Goal: Task Accomplishment & Management: Complete application form

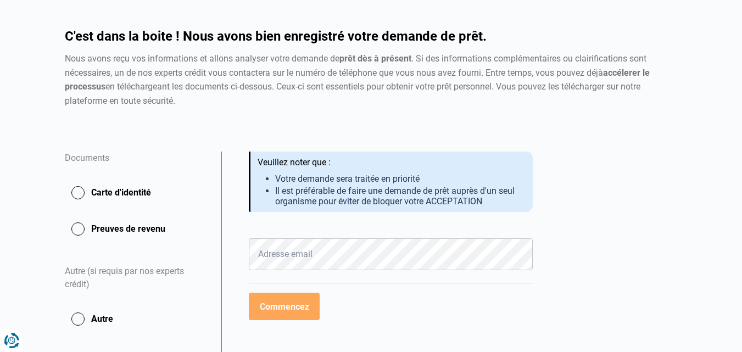
scroll to position [88, 0]
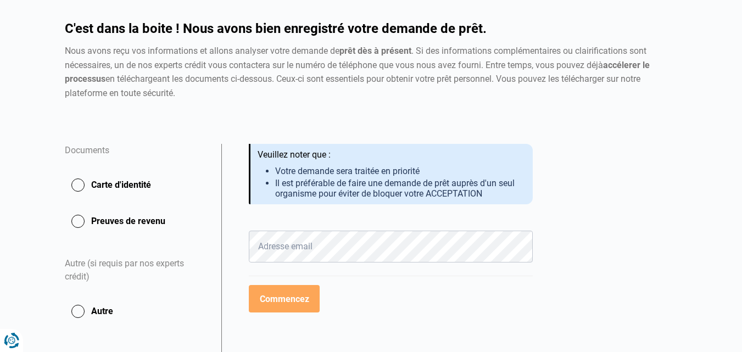
click at [78, 215] on button "Preuves de revenu" at bounding box center [136, 221] width 143 height 27
click at [77, 180] on button "Carte d'identité" at bounding box center [136, 184] width 143 height 27
click at [78, 179] on button "Carte d'identité" at bounding box center [136, 184] width 143 height 27
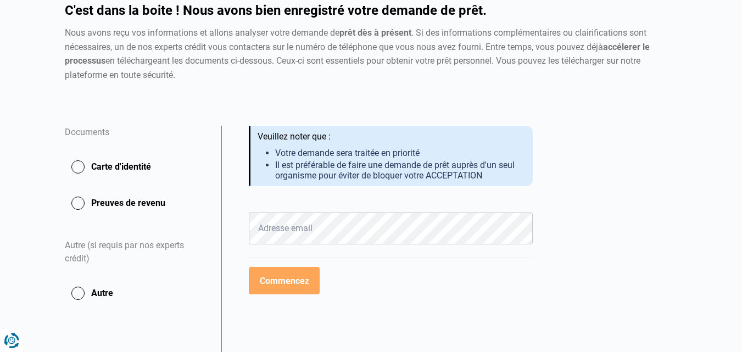
scroll to position [110, 0]
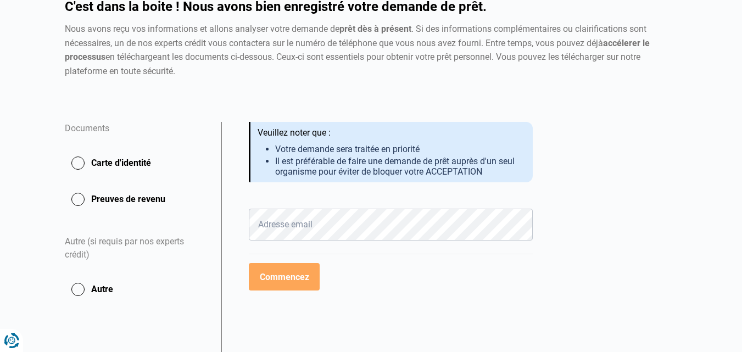
click at [80, 162] on button "Carte d'identité" at bounding box center [136, 162] width 143 height 27
click at [77, 158] on button "Carte d'identité" at bounding box center [136, 162] width 143 height 27
click at [77, 159] on button "Carte d'identité" at bounding box center [136, 162] width 143 height 27
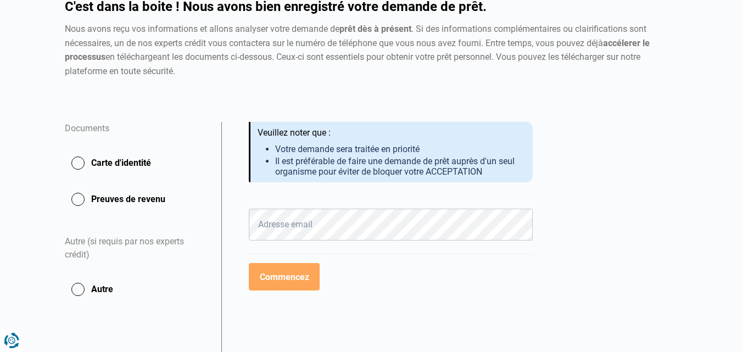
click at [77, 159] on button "Carte d'identité" at bounding box center [136, 162] width 143 height 27
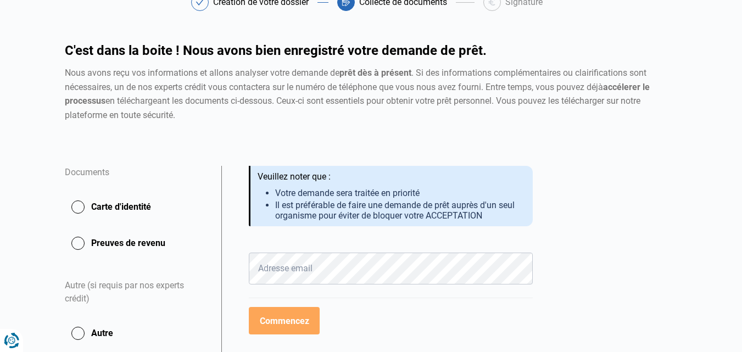
scroll to position [125, 0]
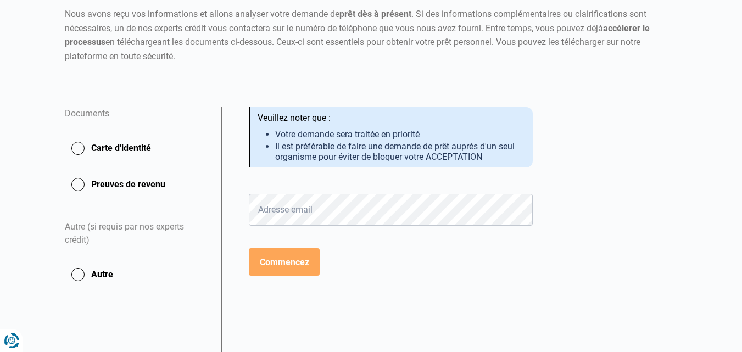
click at [105, 147] on button "Carte d'identité" at bounding box center [136, 148] width 143 height 27
click at [127, 146] on button "Carte d'identité" at bounding box center [136, 148] width 143 height 27
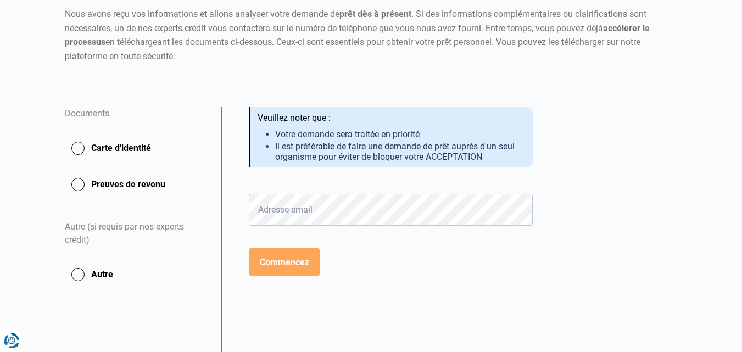
click at [127, 146] on button "Carte d'identité" at bounding box center [136, 148] width 143 height 27
click at [75, 145] on button "Carte d'identité" at bounding box center [136, 148] width 143 height 27
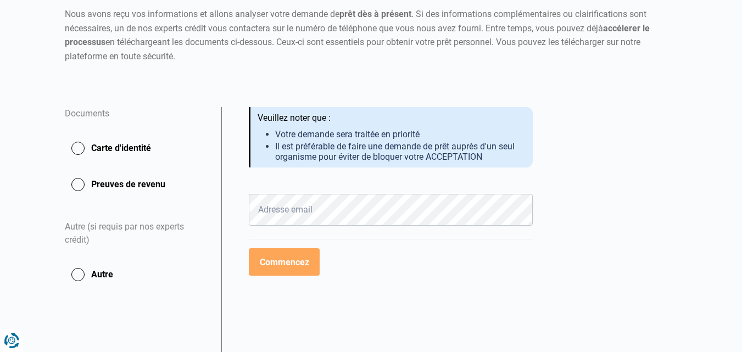
click at [75, 145] on button "Carte d'identité" at bounding box center [136, 148] width 143 height 27
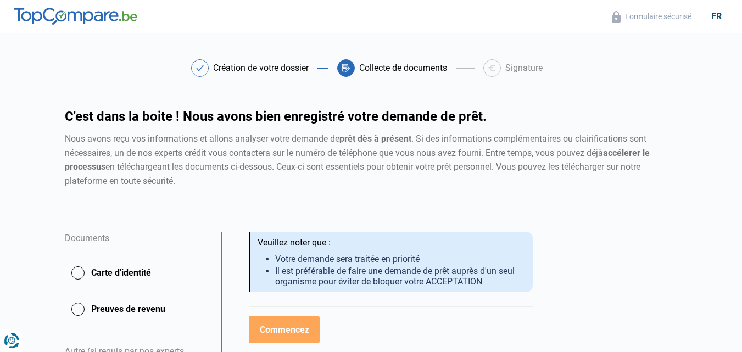
click at [345, 10] on header "Formulaire sécurisé fr" at bounding box center [371, 16] width 742 height 33
click at [79, 269] on button "Carte d'identité" at bounding box center [136, 272] width 143 height 27
click at [107, 269] on button "Carte d'identité" at bounding box center [136, 272] width 143 height 27
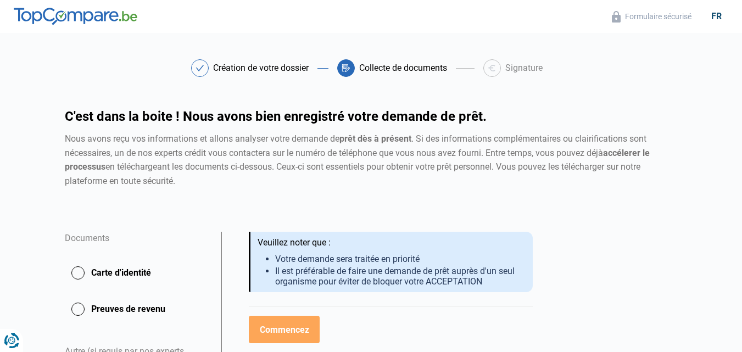
click at [75, 267] on button "Carte d'identité" at bounding box center [136, 272] width 143 height 27
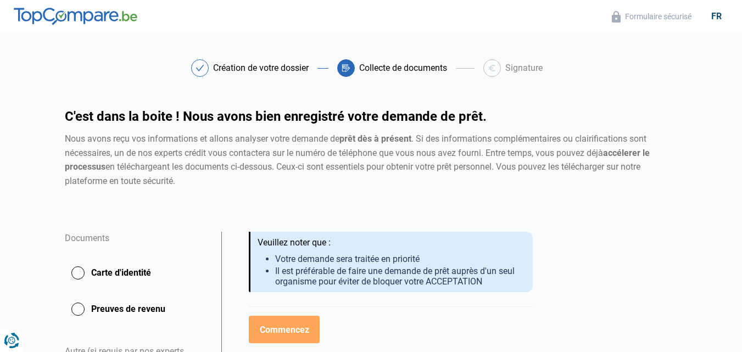
click at [75, 267] on button "Carte d'identité" at bounding box center [136, 272] width 143 height 27
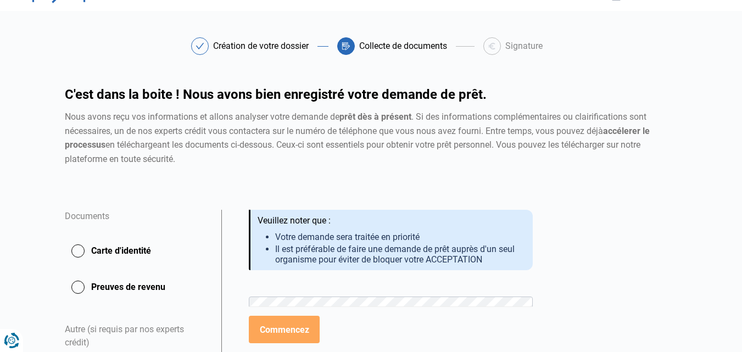
click at [104, 249] on button "Carte d'identité" at bounding box center [136, 250] width 143 height 27
click at [100, 285] on button "Preuves de revenu" at bounding box center [136, 286] width 143 height 27
click at [80, 281] on button "Preuves de revenu" at bounding box center [136, 286] width 143 height 27
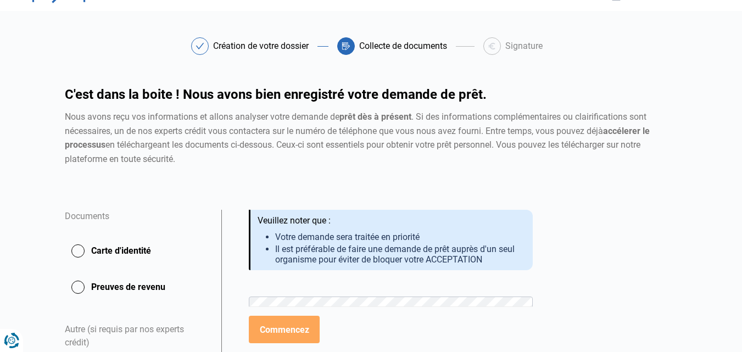
click at [108, 283] on button "Preuves de revenu" at bounding box center [136, 286] width 143 height 27
click at [458, 245] on li "Il est préférable de faire une demande de prêt auprès d'un seul organisme pour …" at bounding box center [399, 254] width 249 height 21
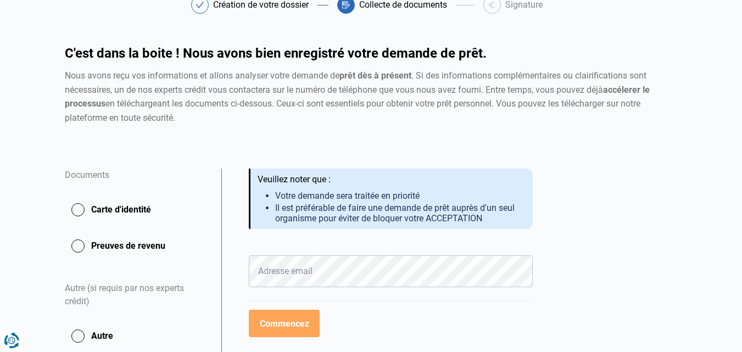
scroll to position [59, 0]
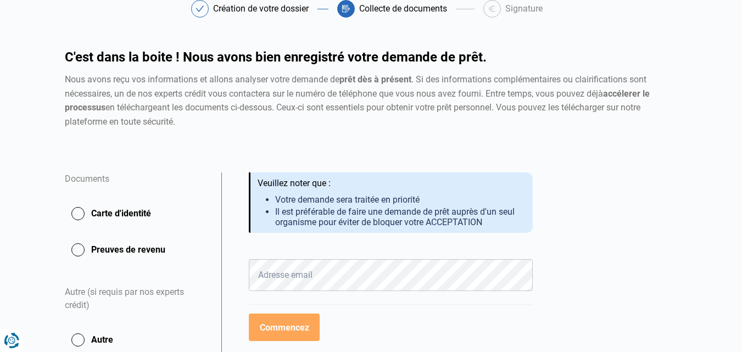
click at [77, 213] on button "Carte d'identité" at bounding box center [136, 213] width 143 height 27
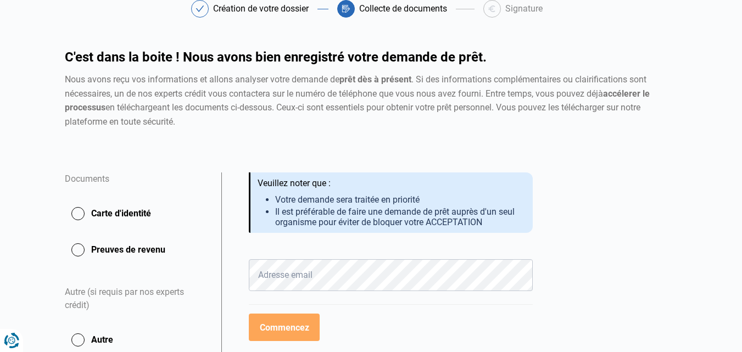
drag, startPoint x: 77, startPoint y: 213, endPoint x: 99, endPoint y: 216, distance: 21.6
click at [99, 216] on button "Carte d'identité" at bounding box center [136, 213] width 143 height 27
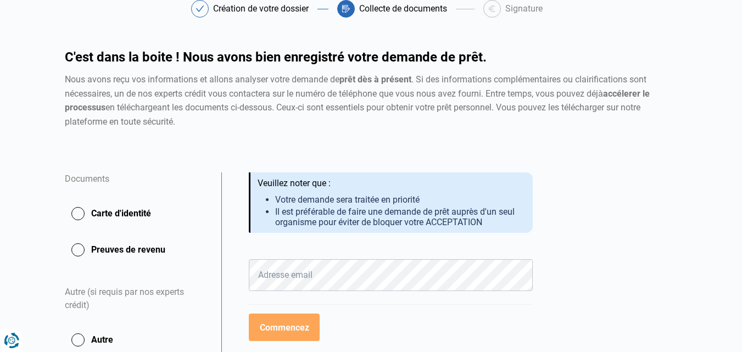
click at [99, 216] on button "Carte d'identité" at bounding box center [136, 213] width 143 height 27
click at [99, 254] on button "Preuves de revenu" at bounding box center [136, 249] width 143 height 27
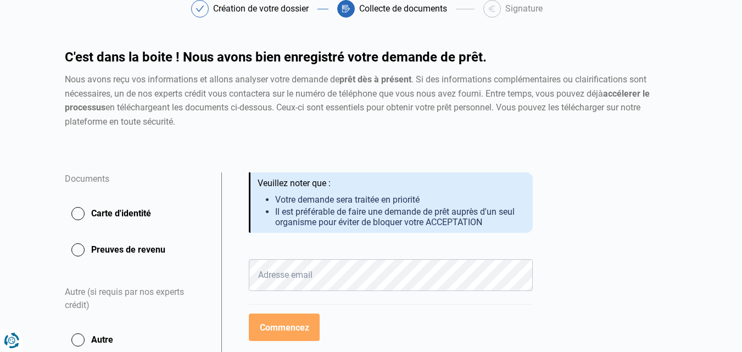
click at [99, 254] on button "Preuves de revenu" at bounding box center [136, 249] width 143 height 27
click at [133, 253] on button "Preuves de revenu" at bounding box center [136, 249] width 143 height 27
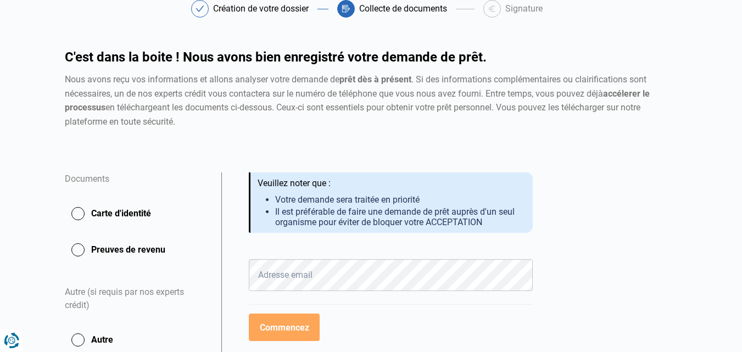
click at [133, 253] on button "Preuves de revenu" at bounding box center [136, 249] width 143 height 27
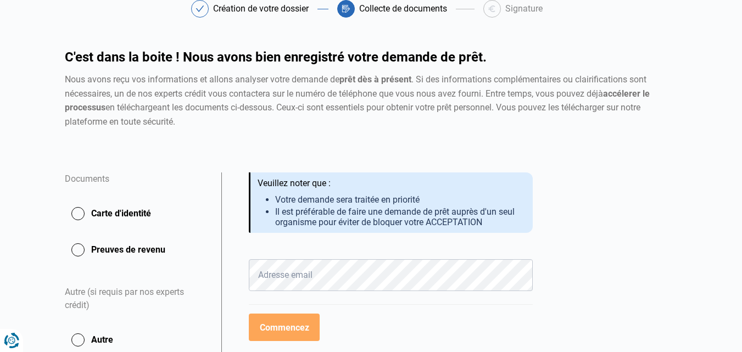
click at [133, 253] on button "Preuves de revenu" at bounding box center [136, 249] width 143 height 27
click at [109, 212] on button "Carte d'identité" at bounding box center [136, 213] width 143 height 27
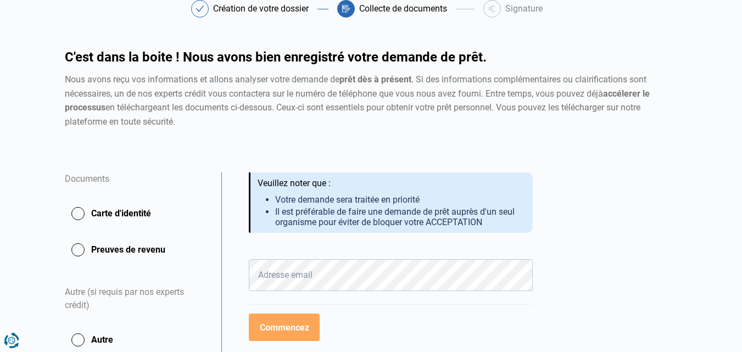
click at [109, 212] on button "Carte d'identité" at bounding box center [136, 213] width 143 height 27
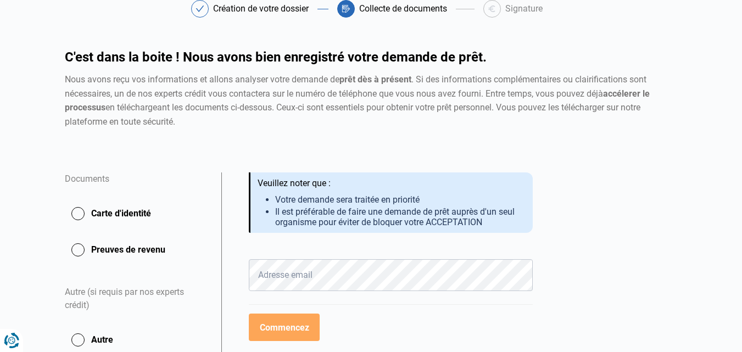
click at [109, 212] on button "Carte d'identité" at bounding box center [136, 213] width 143 height 27
click at [416, 8] on div "Collecte de documents" at bounding box center [403, 8] width 88 height 9
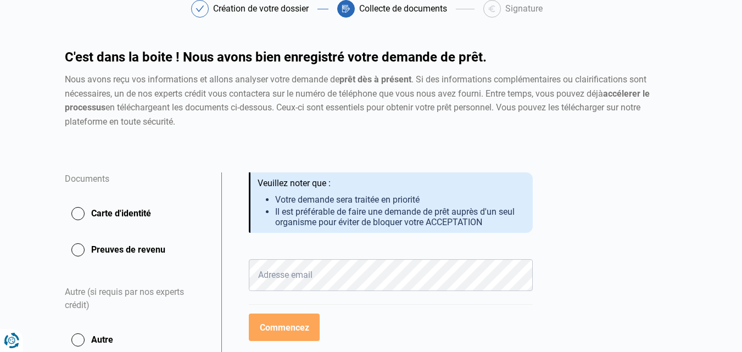
click at [112, 213] on button "Carte d'identité" at bounding box center [136, 213] width 143 height 27
drag, startPoint x: 112, startPoint y: 213, endPoint x: 115, endPoint y: 231, distance: 18.4
click at [112, 214] on button "Carte d'identité" at bounding box center [136, 213] width 143 height 27
click at [116, 241] on button "Preuves de revenu" at bounding box center [136, 249] width 143 height 27
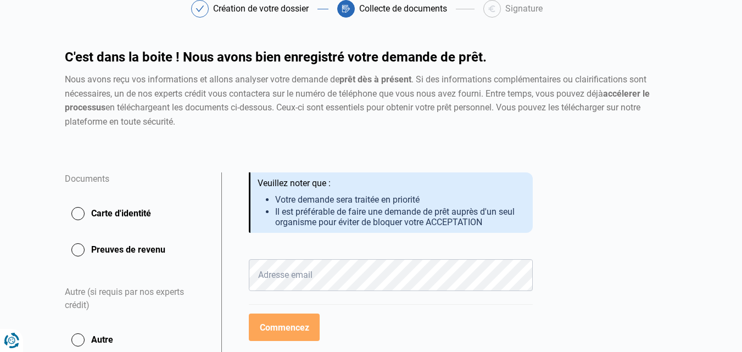
click at [116, 241] on button "Preuves de revenu" at bounding box center [136, 249] width 143 height 27
click at [116, 243] on button "Preuves de revenu" at bounding box center [136, 249] width 143 height 27
click at [117, 252] on button "Preuves de revenu" at bounding box center [136, 249] width 143 height 27
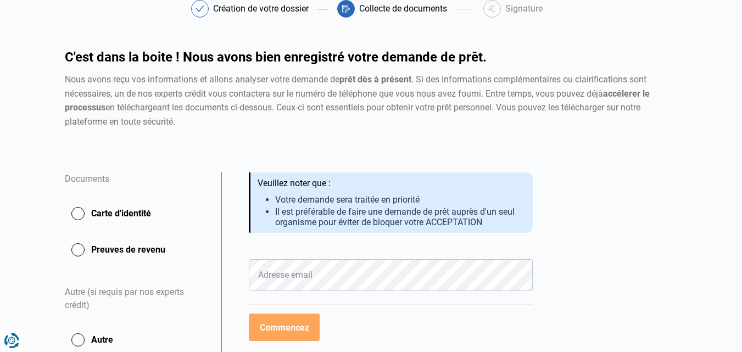
click at [119, 247] on button "Preuves de revenu" at bounding box center [136, 249] width 143 height 27
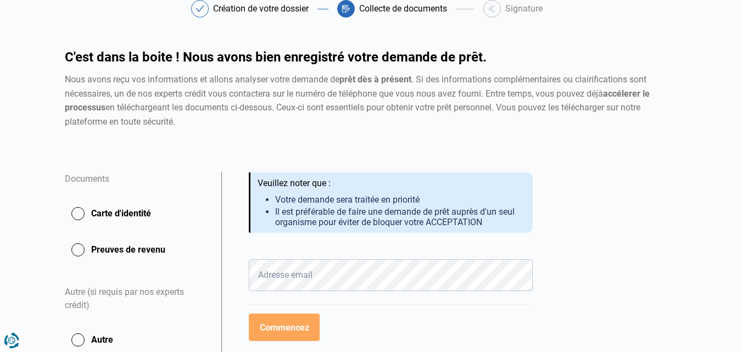
click at [119, 247] on button "Preuves de revenu" at bounding box center [136, 249] width 143 height 27
click at [119, 248] on button "Preuves de revenu" at bounding box center [136, 249] width 143 height 27
click at [122, 216] on button "Carte d'identité" at bounding box center [136, 213] width 143 height 27
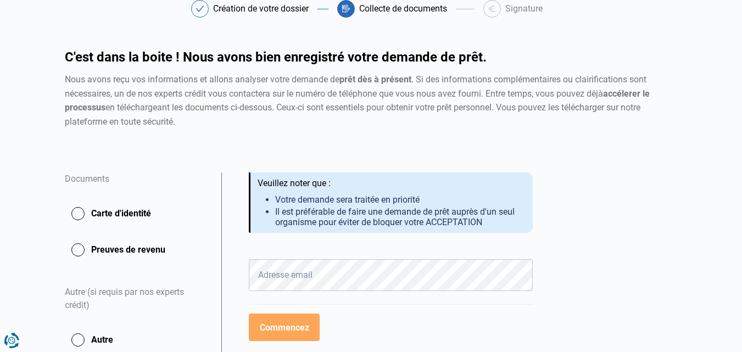
click at [122, 216] on button "Carte d'identité" at bounding box center [136, 213] width 143 height 27
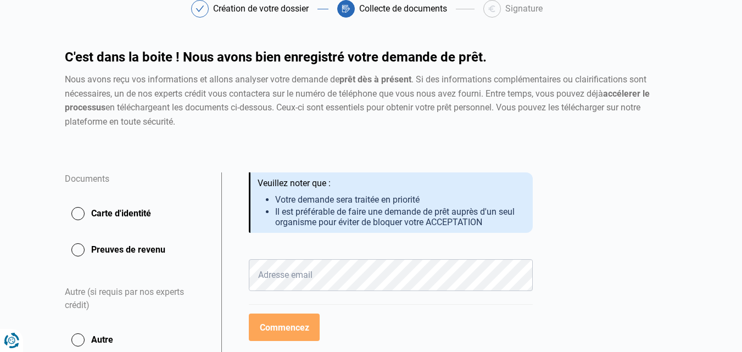
click at [122, 216] on button "Carte d'identité" at bounding box center [136, 213] width 143 height 27
click at [117, 213] on button "Carte d'identité" at bounding box center [136, 213] width 143 height 27
click at [91, 210] on button "Carte d'identité" at bounding box center [136, 213] width 143 height 27
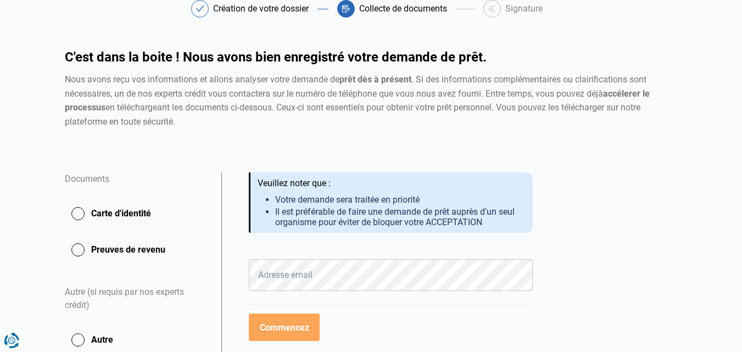
click at [91, 210] on button "Carte d'identité" at bounding box center [136, 213] width 143 height 27
drag, startPoint x: 91, startPoint y: 210, endPoint x: 9, endPoint y: 193, distance: 84.1
click at [9, 193] on main "Création de votre dossier Collecte de documents Signature Création de votre dos…" at bounding box center [371, 223] width 742 height 447
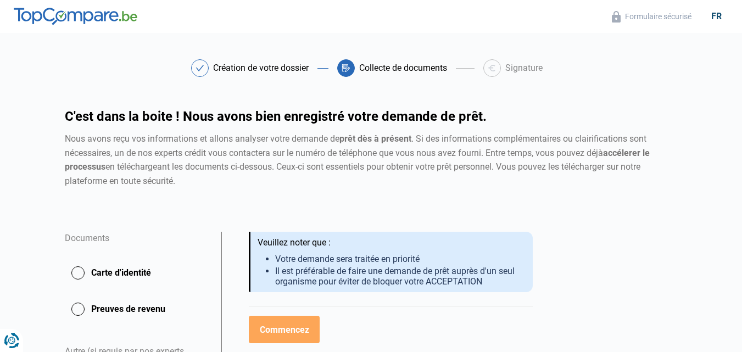
click at [92, 301] on button "Preuves de revenu" at bounding box center [136, 308] width 143 height 27
click at [93, 298] on button "Preuves de revenu" at bounding box center [136, 308] width 143 height 27
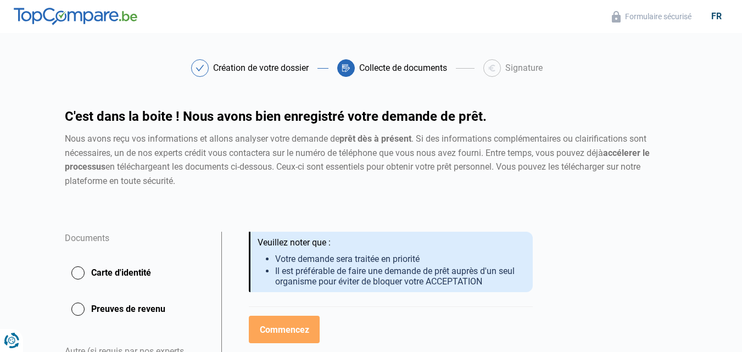
click at [102, 307] on button "Preuves de revenu" at bounding box center [136, 308] width 143 height 27
click at [131, 306] on button "Preuves de revenu" at bounding box center [136, 308] width 143 height 27
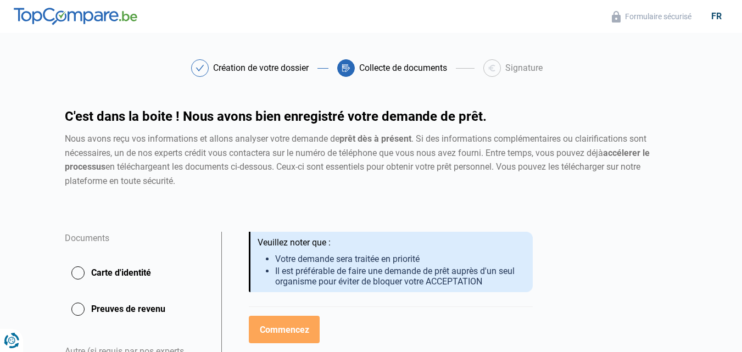
drag, startPoint x: 131, startPoint y: 306, endPoint x: 55, endPoint y: 325, distance: 77.4
click at [131, 306] on button "Preuves de revenu" at bounding box center [136, 308] width 143 height 27
click at [78, 307] on button "Preuves de revenu" at bounding box center [136, 308] width 143 height 27
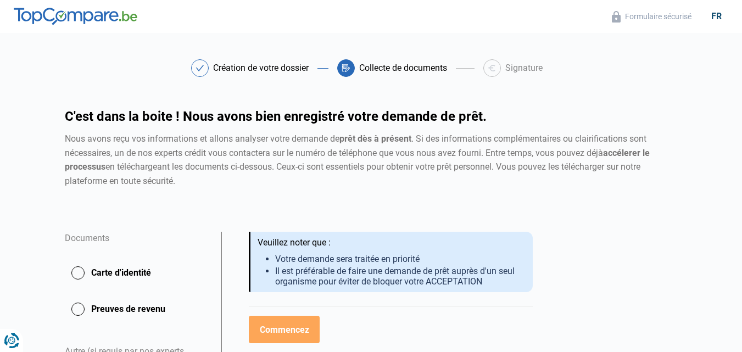
click at [78, 307] on button "Preuves de revenu" at bounding box center [136, 308] width 143 height 27
click at [118, 308] on button "Preuves de revenu" at bounding box center [136, 308] width 143 height 27
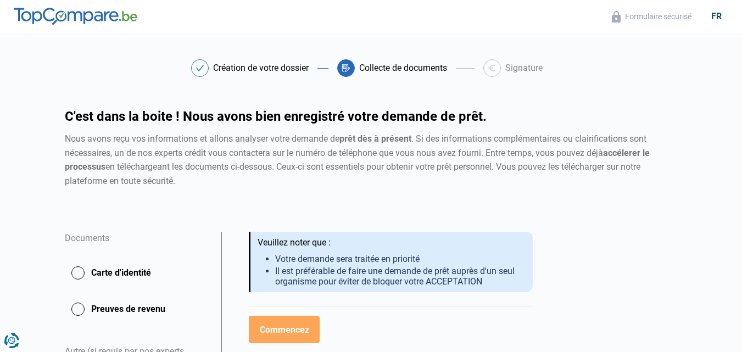
click at [118, 308] on button "Preuves de revenu" at bounding box center [136, 308] width 143 height 27
click at [124, 308] on button "Preuves de revenu" at bounding box center [136, 308] width 143 height 27
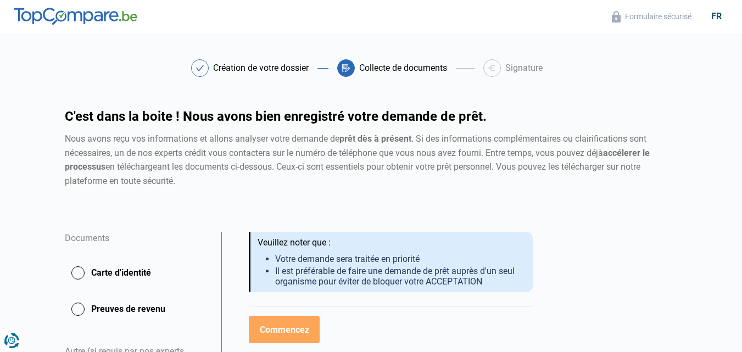
click at [145, 308] on button "Preuves de revenu" at bounding box center [136, 308] width 143 height 27
click at [149, 311] on button "Preuves de revenu" at bounding box center [136, 308] width 143 height 27
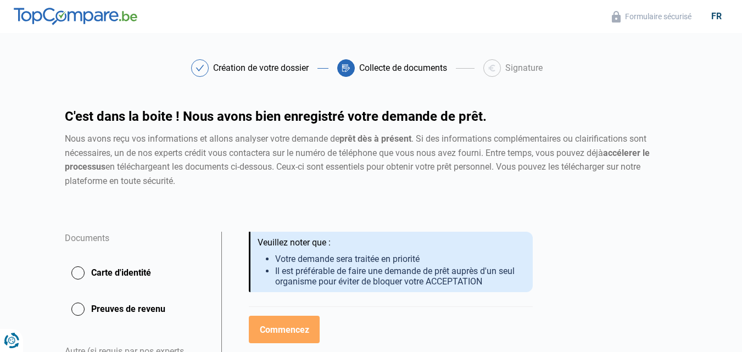
click at [149, 311] on button "Preuves de revenu" at bounding box center [136, 308] width 143 height 27
click at [150, 303] on button "Preuves de revenu" at bounding box center [136, 308] width 143 height 27
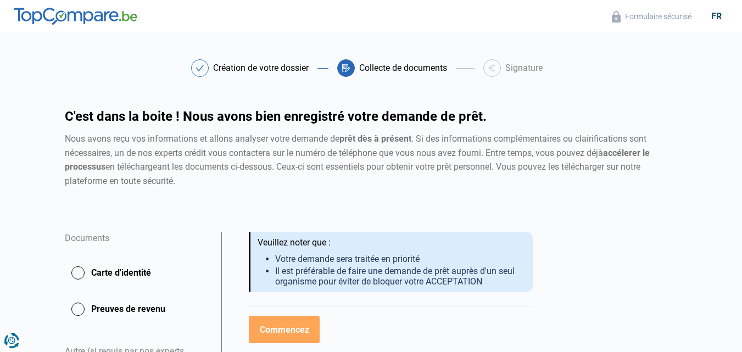
click at [105, 269] on button "Carte d'identité" at bounding box center [136, 272] width 143 height 27
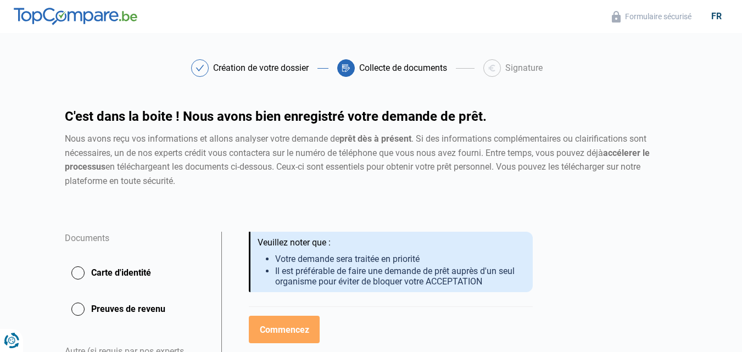
click at [105, 269] on button "Carte d'identité" at bounding box center [136, 272] width 143 height 27
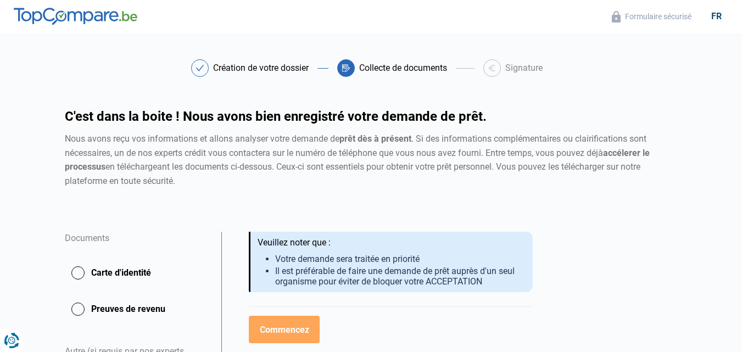
click at [105, 269] on button "Carte d'identité" at bounding box center [136, 272] width 143 height 27
click at [101, 270] on button "Carte d'identité" at bounding box center [136, 272] width 143 height 27
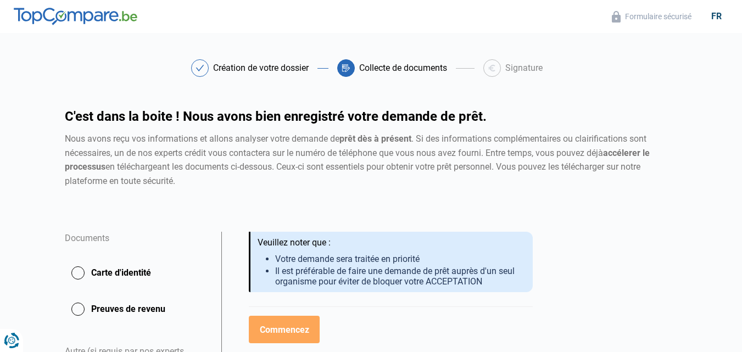
click at [78, 268] on button "Carte d'identité" at bounding box center [136, 272] width 143 height 27
click at [146, 268] on button "Carte d'identité" at bounding box center [136, 272] width 143 height 27
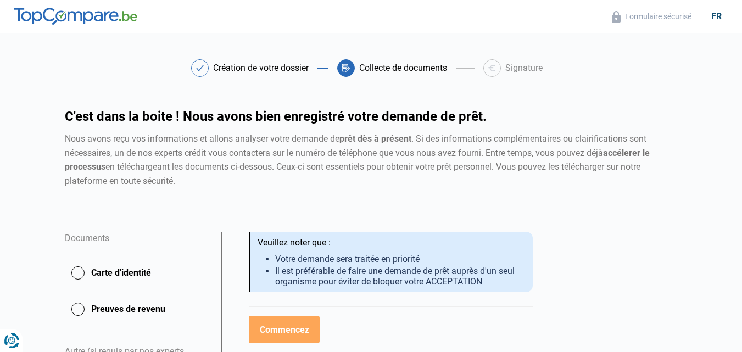
click at [146, 268] on button "Carte d'identité" at bounding box center [136, 272] width 143 height 27
click at [97, 267] on button "Carte d'identité" at bounding box center [136, 272] width 143 height 27
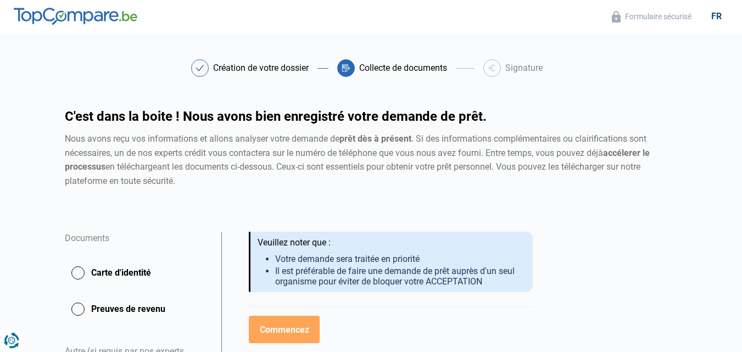
click at [97, 267] on button "Carte d'identité" at bounding box center [136, 272] width 143 height 27
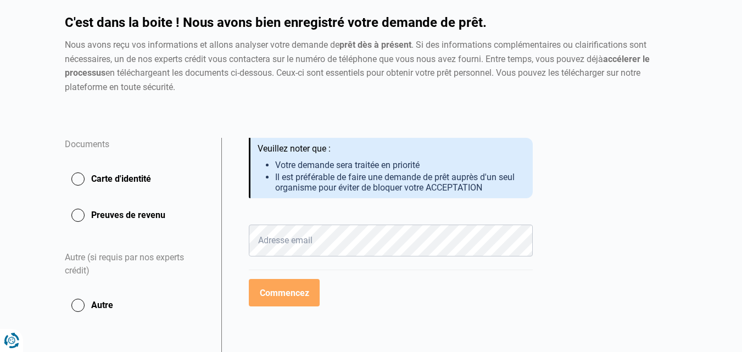
scroll to position [103, 0]
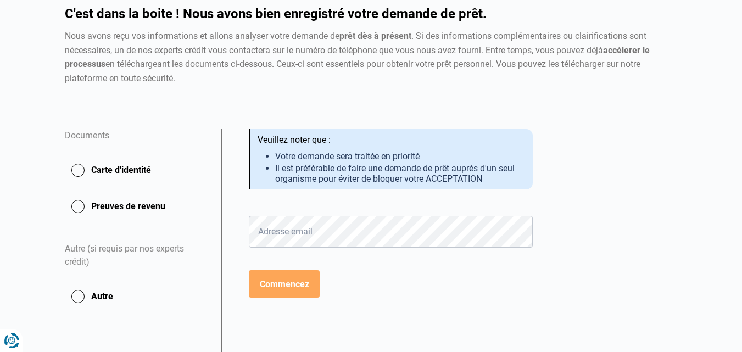
click at [83, 170] on button "Carte d'identité" at bounding box center [136, 170] width 143 height 27
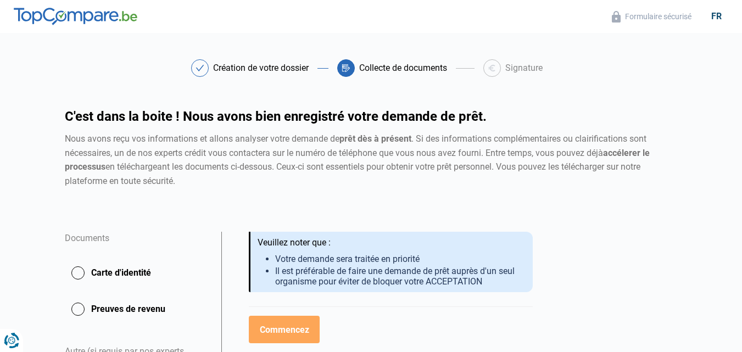
click at [79, 271] on button "Carte d'identité" at bounding box center [136, 272] width 143 height 27
click at [103, 269] on button "Carte d'identité" at bounding box center [136, 272] width 143 height 27
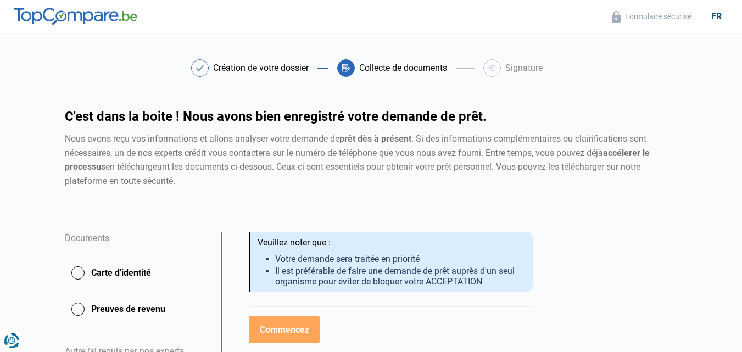
click at [96, 269] on button "Carte d'identité" at bounding box center [136, 272] width 143 height 27
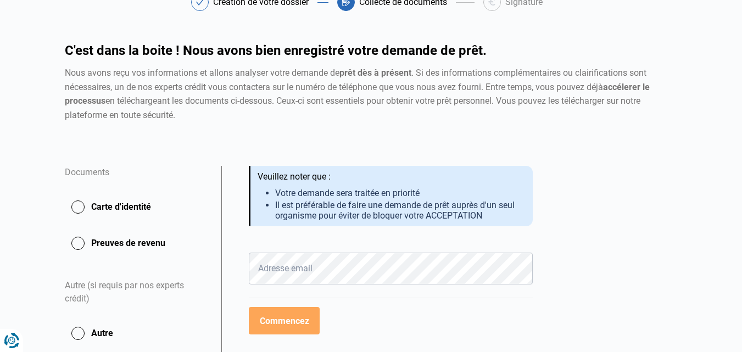
scroll to position [88, 0]
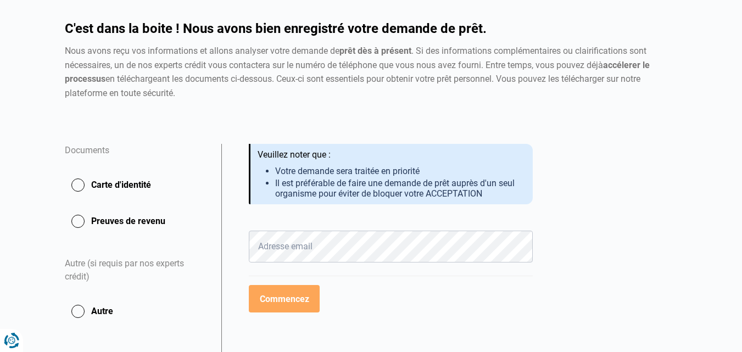
click at [137, 214] on button "Preuves de revenu" at bounding box center [136, 221] width 143 height 27
click at [128, 183] on button "Carte d'identité" at bounding box center [136, 184] width 143 height 27
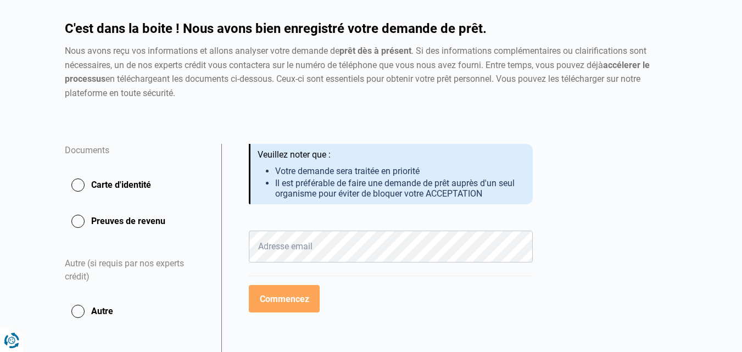
click at [128, 183] on button "Carte d'identité" at bounding box center [136, 184] width 143 height 27
click at [124, 182] on button "Carte d'identité" at bounding box center [136, 184] width 143 height 27
click at [121, 181] on button "Carte d'identité" at bounding box center [136, 184] width 143 height 27
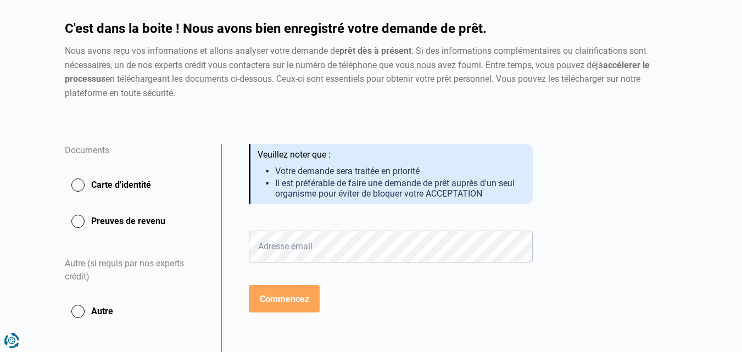
click at [121, 181] on button "Carte d'identité" at bounding box center [136, 184] width 143 height 27
click at [100, 177] on button "Carte d'identité" at bounding box center [136, 184] width 143 height 27
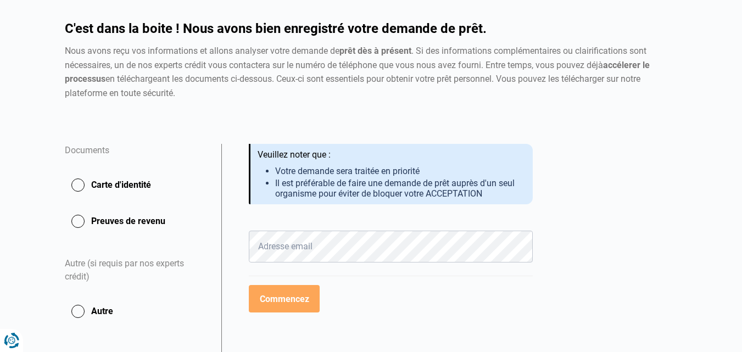
click at [100, 177] on button "Carte d'identité" at bounding box center [136, 184] width 143 height 27
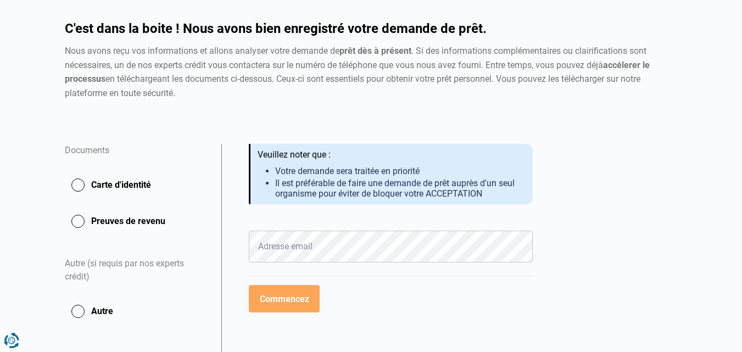
click at [137, 219] on button "Preuves de revenu" at bounding box center [136, 221] width 143 height 27
click at [135, 185] on button "Carte d'identité" at bounding box center [136, 184] width 143 height 27
click at [136, 185] on button "Carte d'identité" at bounding box center [136, 184] width 143 height 27
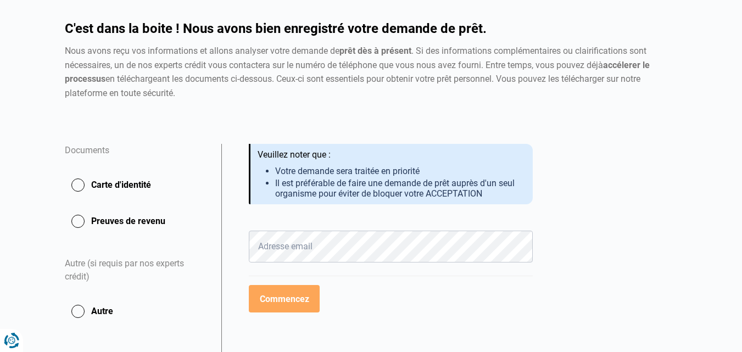
click at [136, 185] on button "Carte d'identité" at bounding box center [136, 184] width 143 height 27
click at [135, 182] on button "Carte d'identité" at bounding box center [136, 184] width 143 height 27
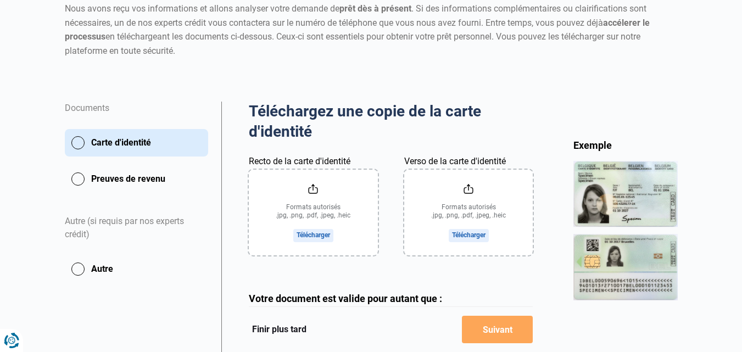
scroll to position [132, 0]
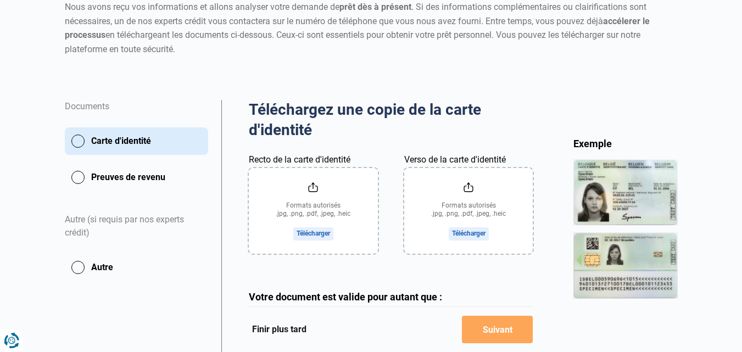
click at [309, 231] on input "Recto de la carte d'identité" at bounding box center [313, 211] width 129 height 86
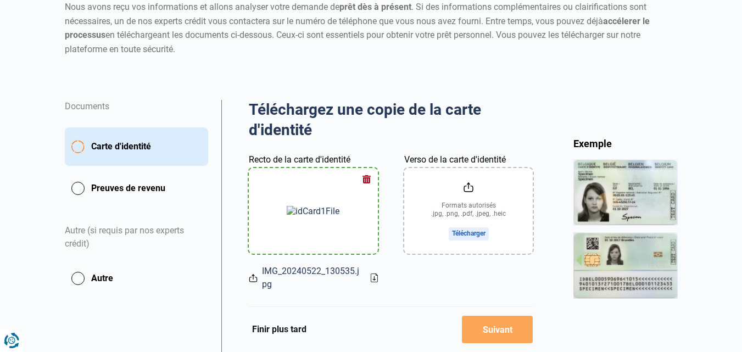
click at [470, 185] on input "Verso de la carte d'identité" at bounding box center [468, 211] width 129 height 86
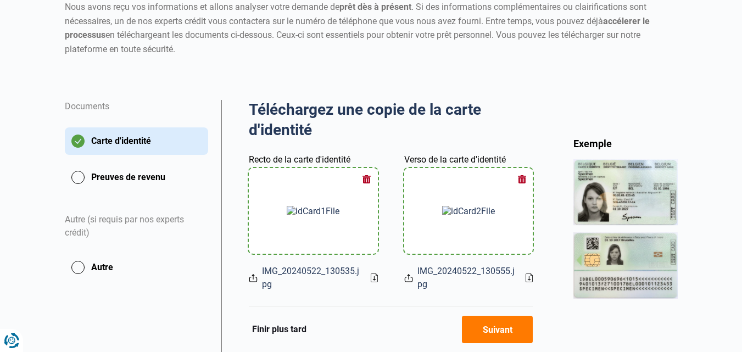
click at [78, 172] on button "Preuves de revenu" at bounding box center [136, 177] width 143 height 27
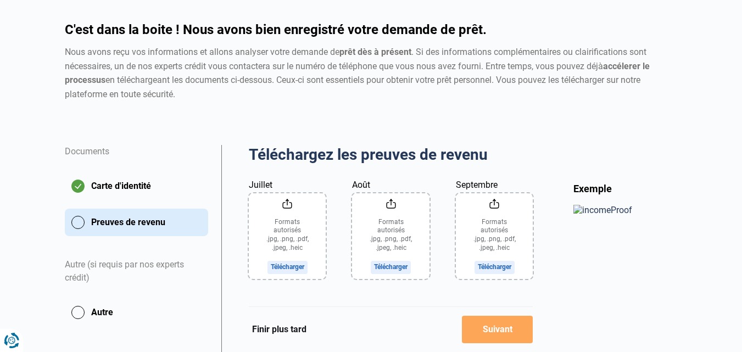
scroll to position [96, 0]
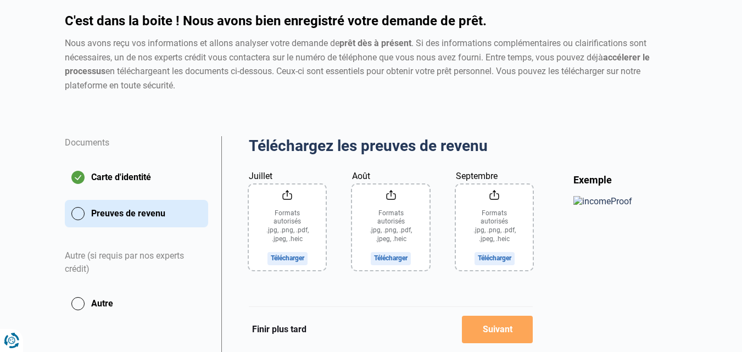
click at [392, 206] on input "Août" at bounding box center [390, 228] width 77 height 86
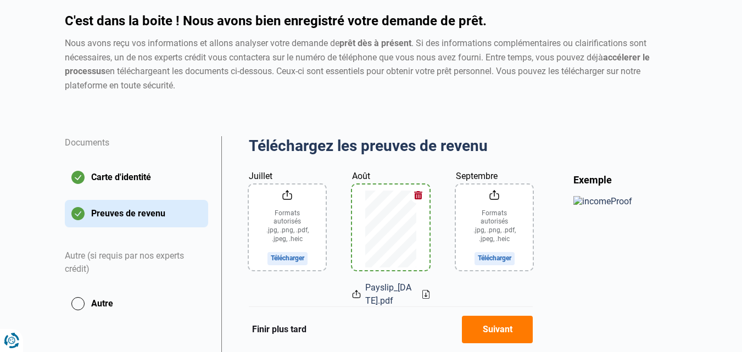
click at [496, 214] on input "Septembre" at bounding box center [494, 228] width 77 height 86
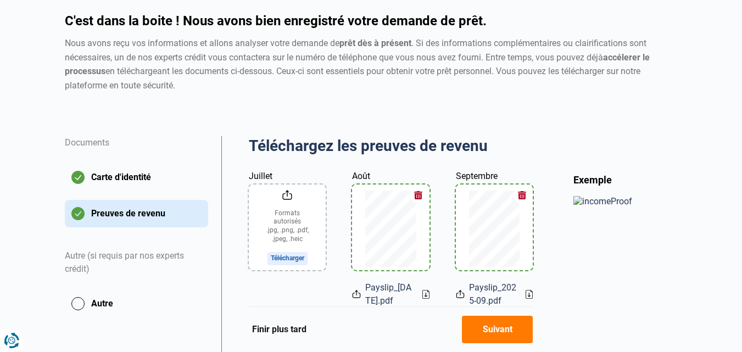
click at [509, 326] on button "Suivant" at bounding box center [497, 329] width 71 height 27
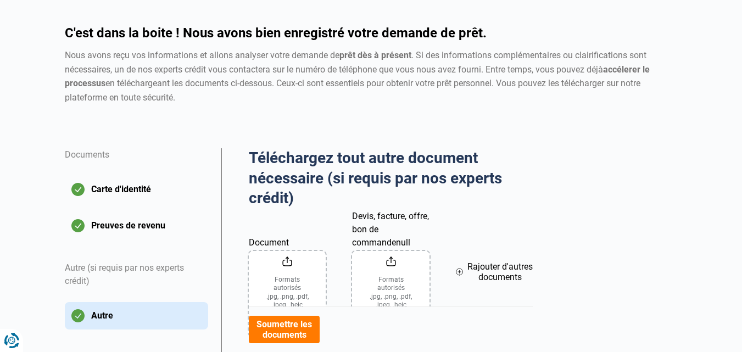
scroll to position [88, 0]
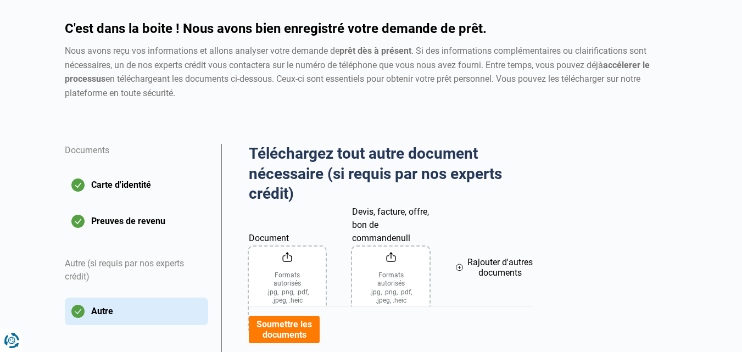
click at [281, 325] on button "Soumettre les documents" at bounding box center [284, 329] width 71 height 27
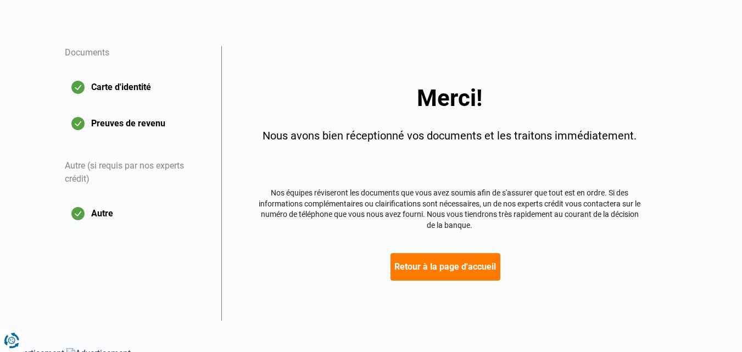
scroll to position [191, 0]
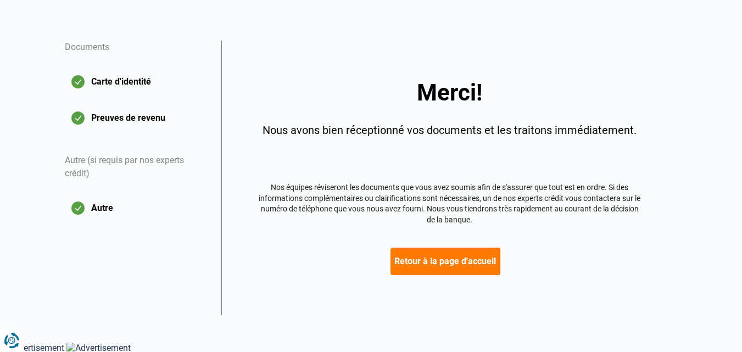
click at [470, 262] on button "Retour à la page d'accueil" at bounding box center [445, 261] width 110 height 27
